Goal: Find specific page/section: Find specific page/section

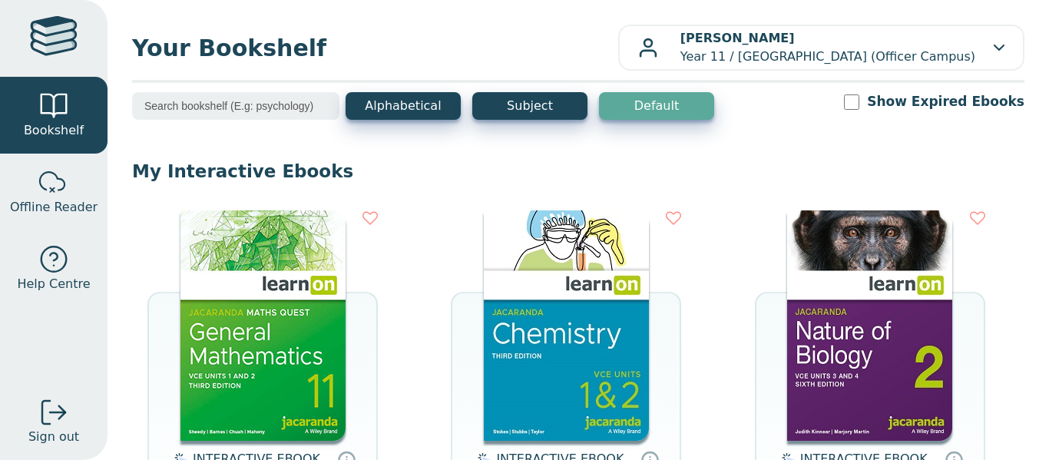
click at [839, 57] on p "[PERSON_NAME] Year 11 / [GEOGRAPHIC_DATA] (Officer Campus)" at bounding box center [828, 47] width 295 height 37
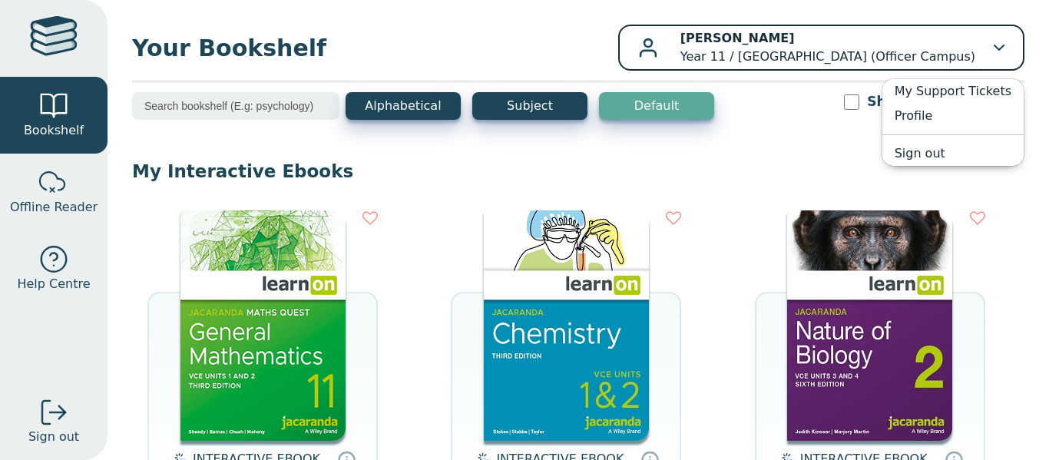
click at [837, 63] on p "[PERSON_NAME] Year 11 / [GEOGRAPHIC_DATA] (Officer Campus)" at bounding box center [828, 47] width 295 height 37
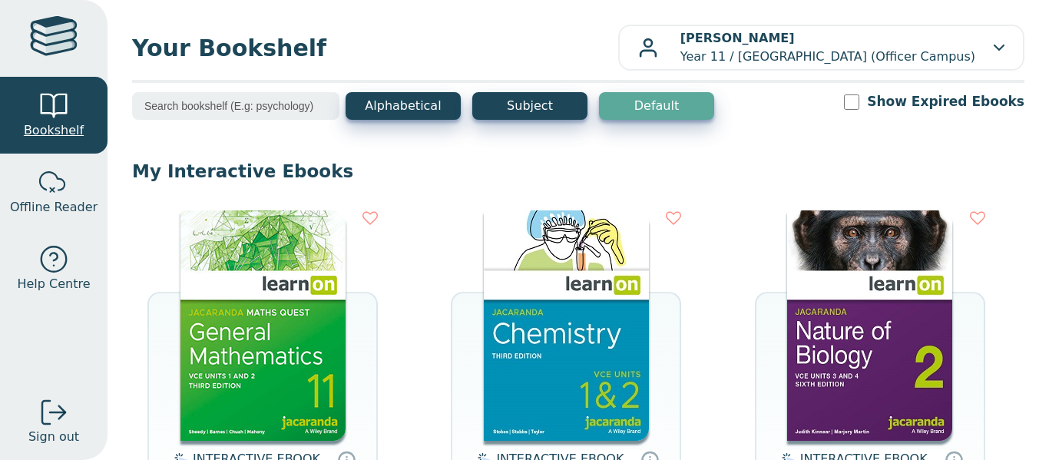
click at [61, 132] on span "Bookshelf" at bounding box center [54, 130] width 60 height 18
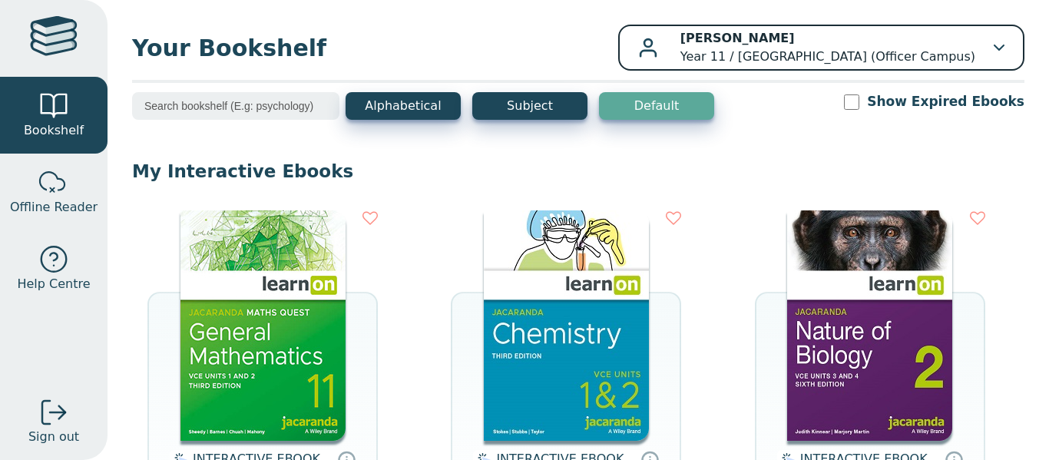
click at [853, 63] on p "Afsha HAIDAR Year 11 / Minaret College (Officer Campus)" at bounding box center [828, 47] width 295 height 37
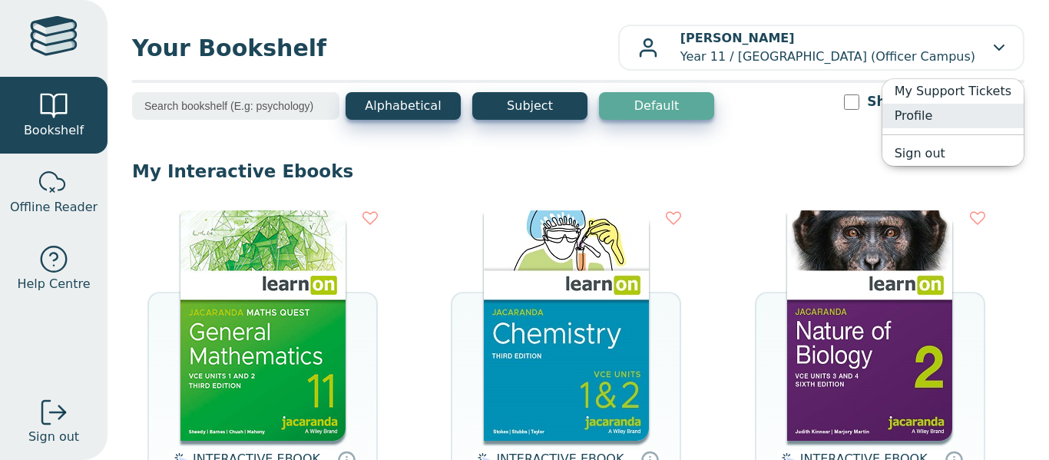
click at [929, 121] on link "Profile" at bounding box center [953, 116] width 141 height 25
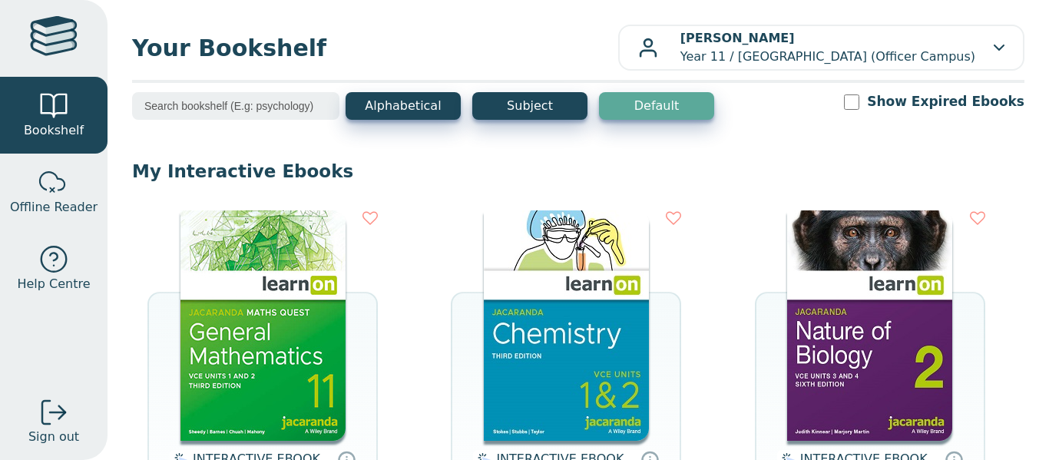
click at [58, 32] on div at bounding box center [54, 38] width 48 height 45
click at [58, 35] on div at bounding box center [54, 38] width 48 height 45
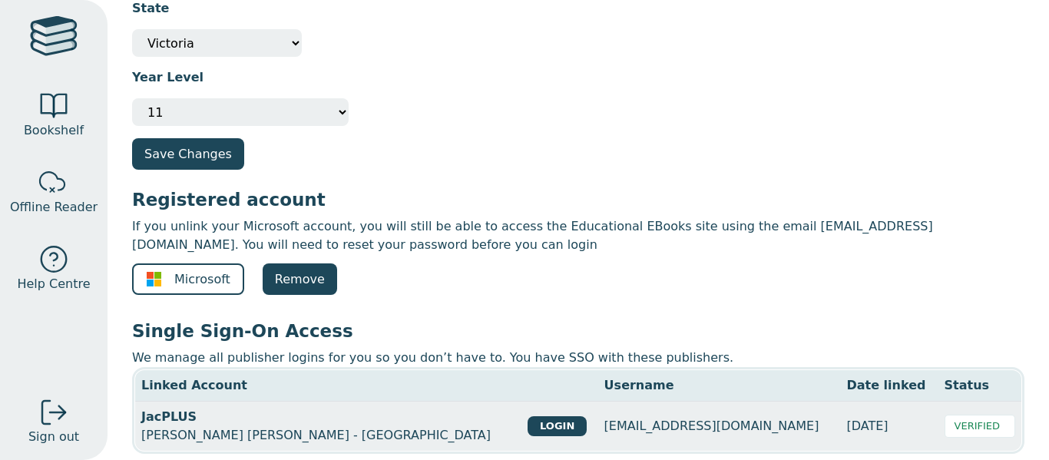
scroll to position [261, 0]
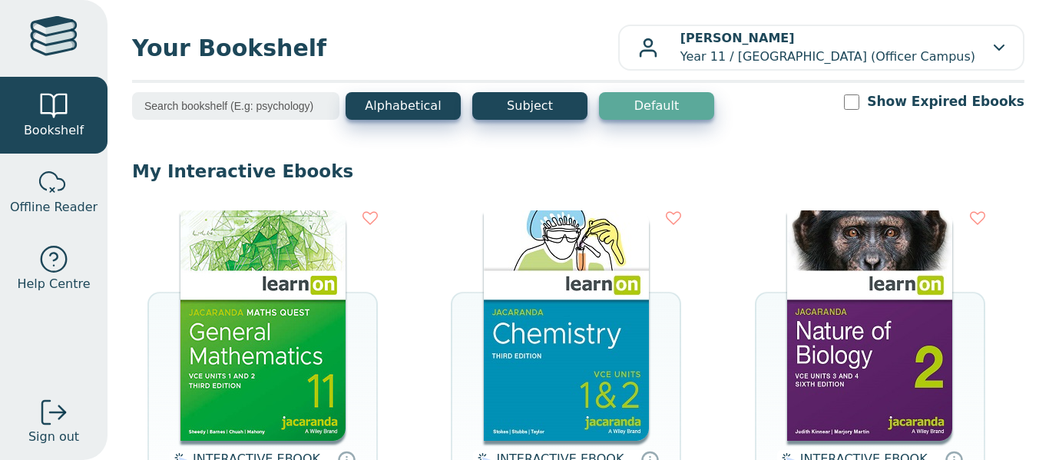
click at [250, 114] on input "search" at bounding box center [235, 106] width 207 height 28
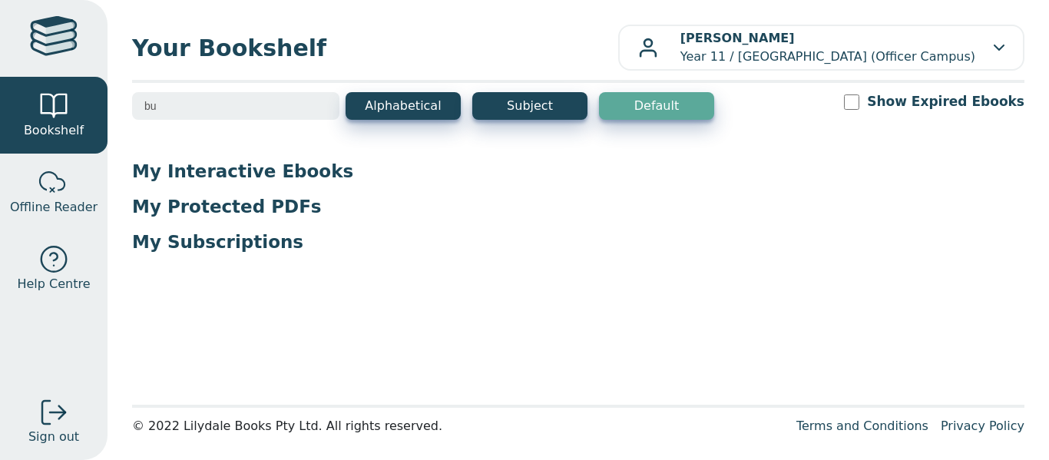
type input "b"
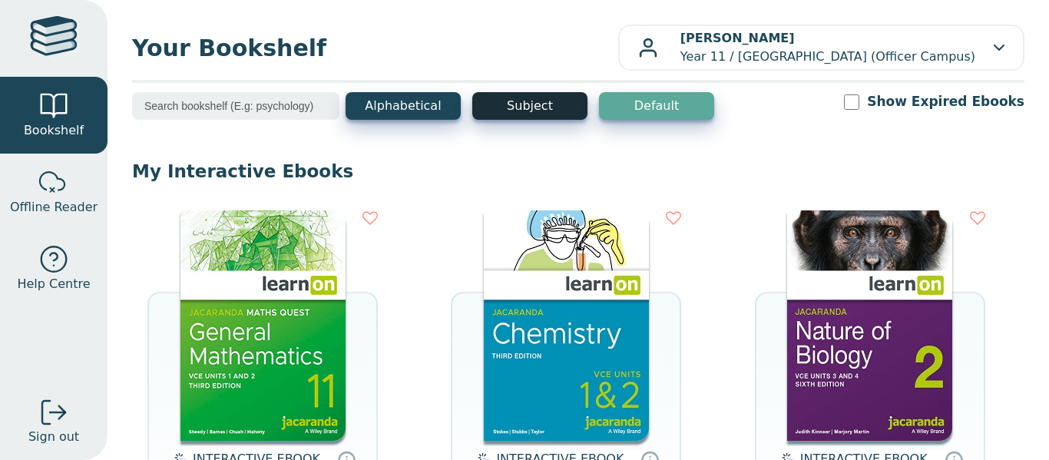
click at [533, 114] on button "Subject" at bounding box center [529, 106] width 115 height 28
